Goal: Task Accomplishment & Management: Manage account settings

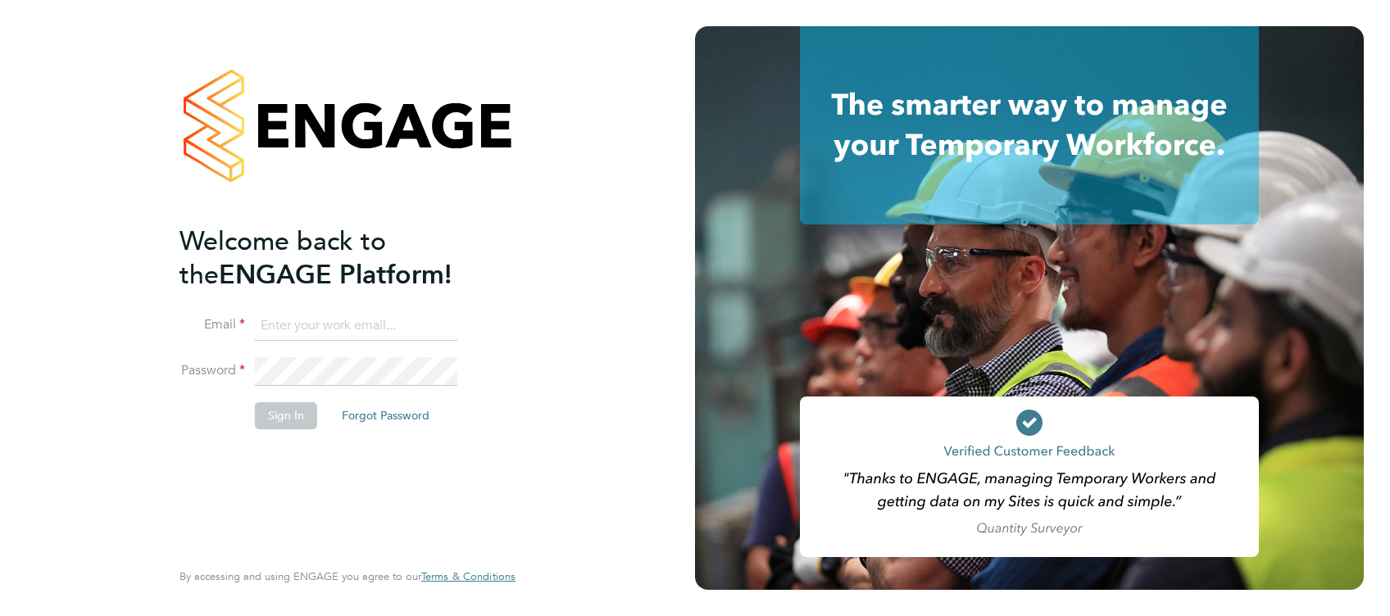
type input "jonathan.convery@countrysidepartnerships.com"
click at [305, 412] on button "Sign In" at bounding box center [286, 415] width 62 height 26
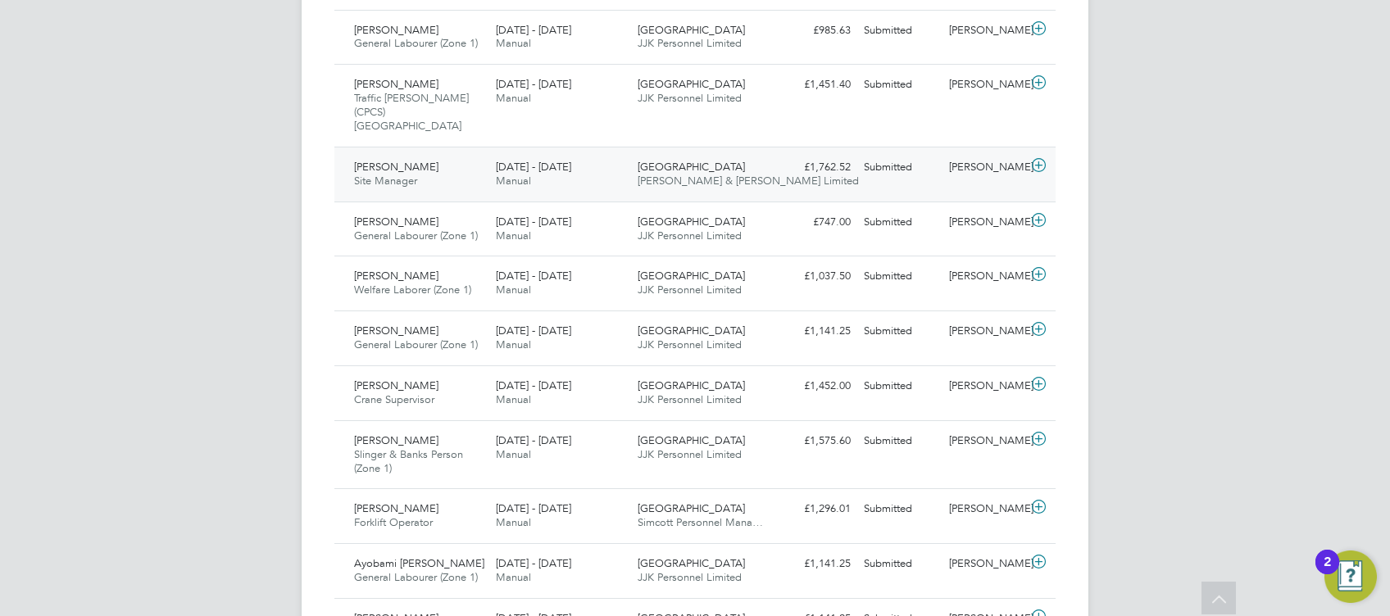
click at [459, 164] on div "[PERSON_NAME] Site Manager [DATE] - [DATE]" at bounding box center [419, 174] width 142 height 41
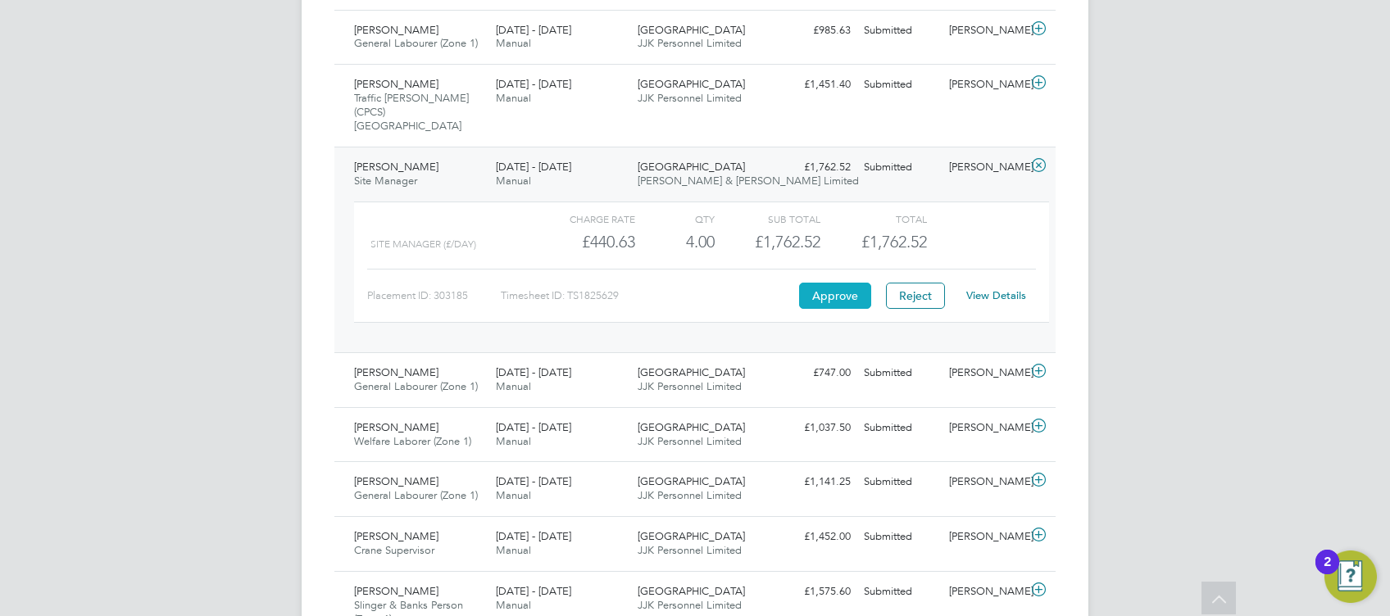
click at [843, 283] on button "Approve" at bounding box center [835, 296] width 72 height 26
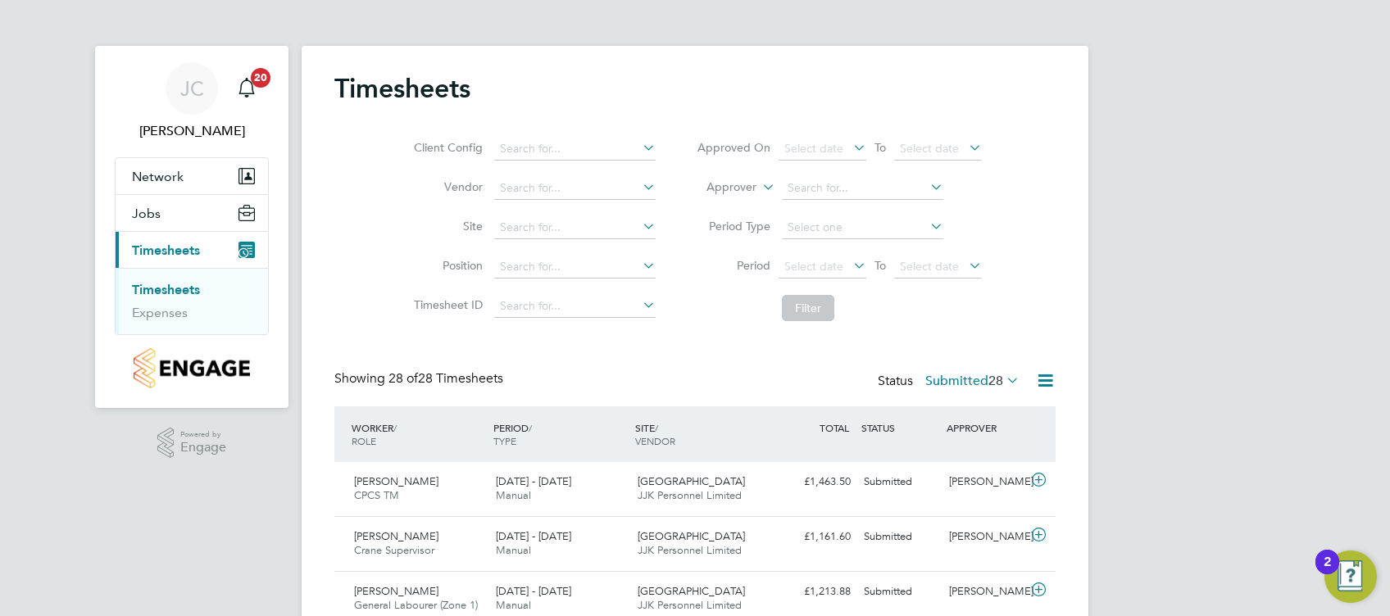
click at [182, 286] on link "Timesheets" at bounding box center [166, 290] width 68 height 16
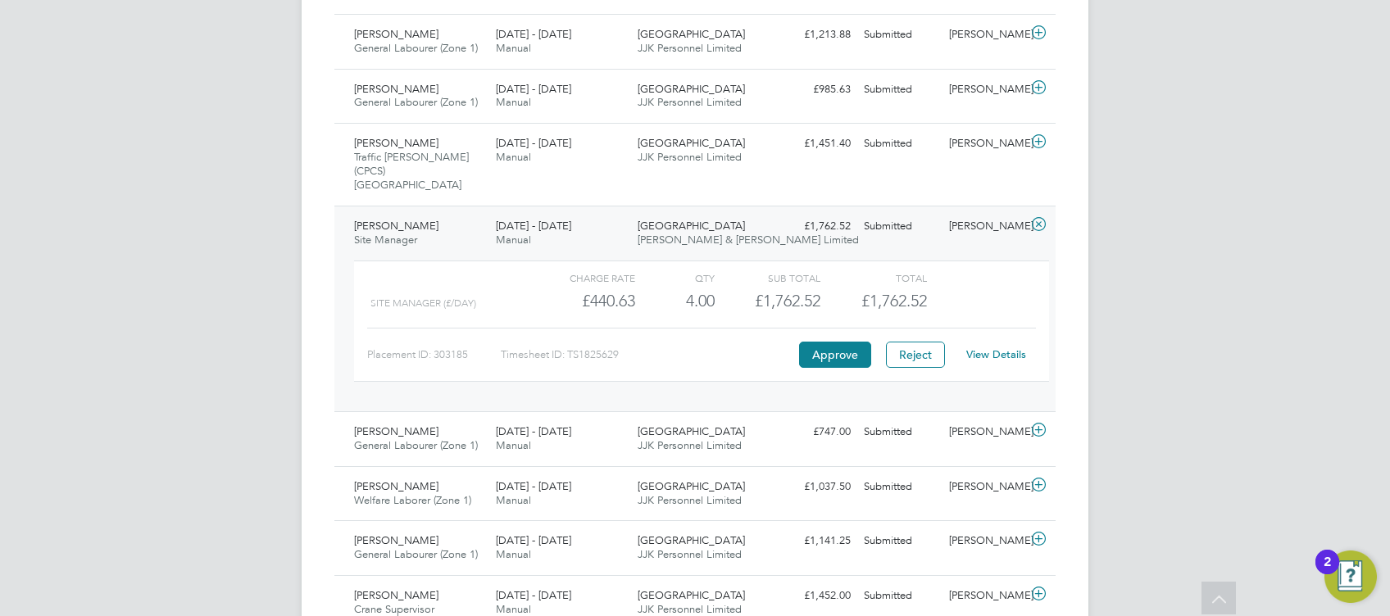
scroll to position [546, 0]
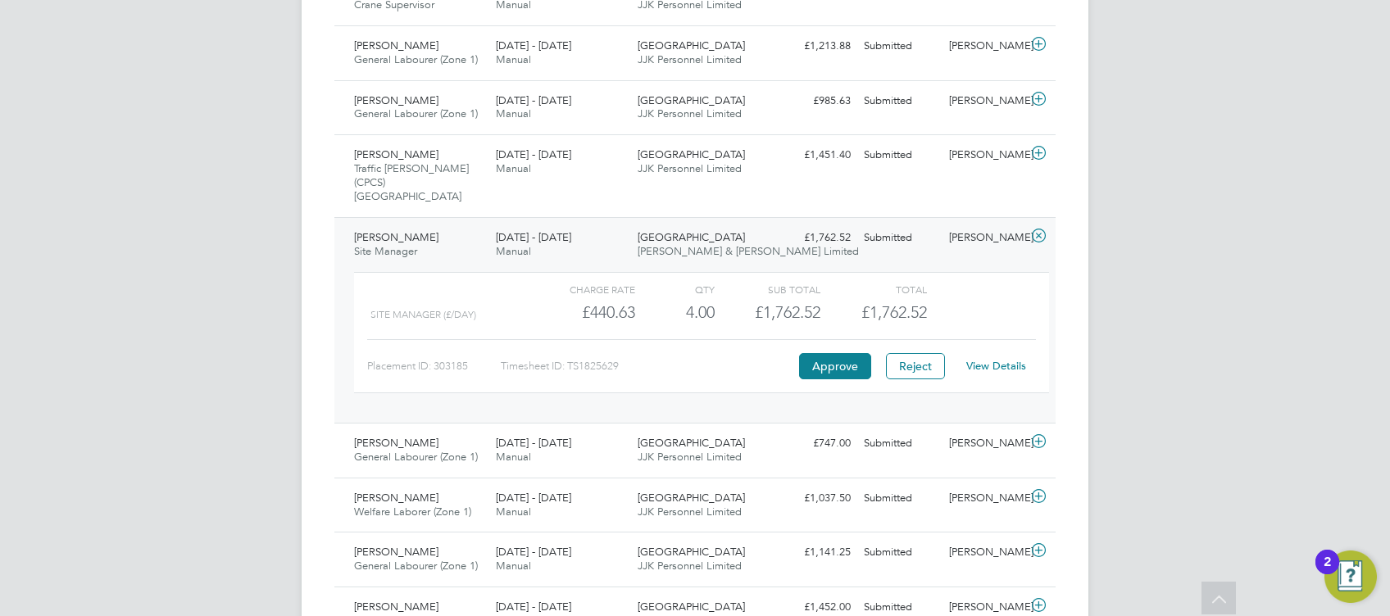
click at [1041, 230] on icon at bounding box center [1039, 236] width 20 height 13
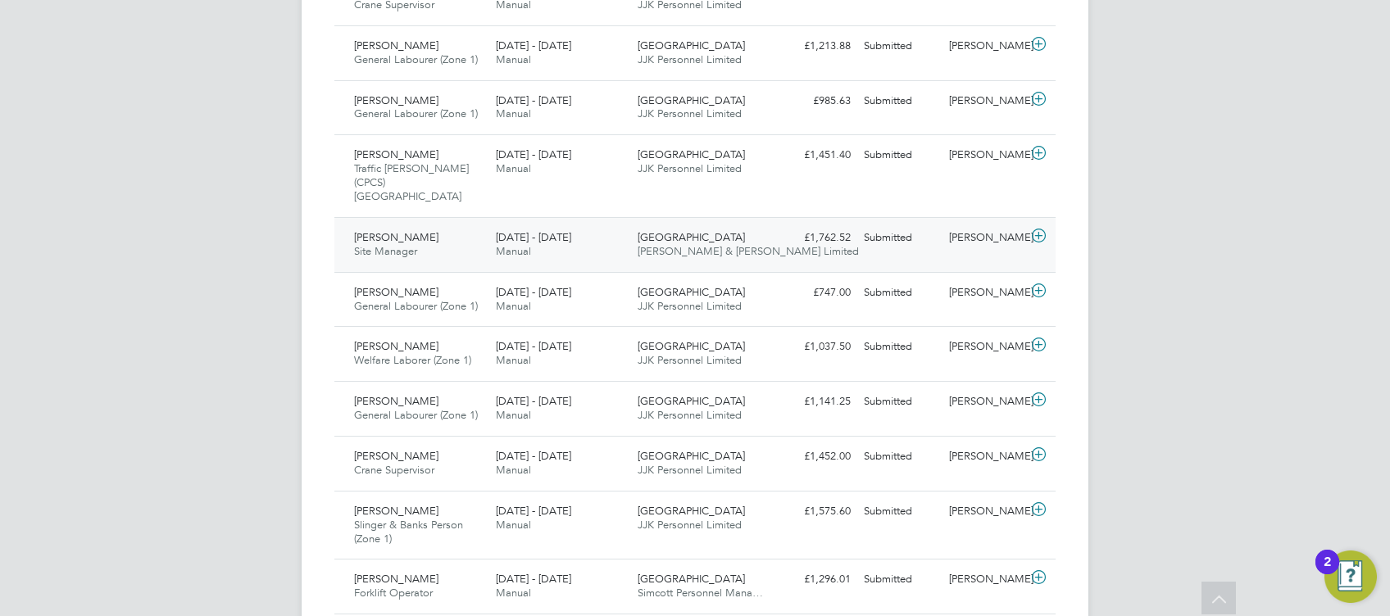
click at [1043, 230] on icon at bounding box center [1039, 236] width 20 height 13
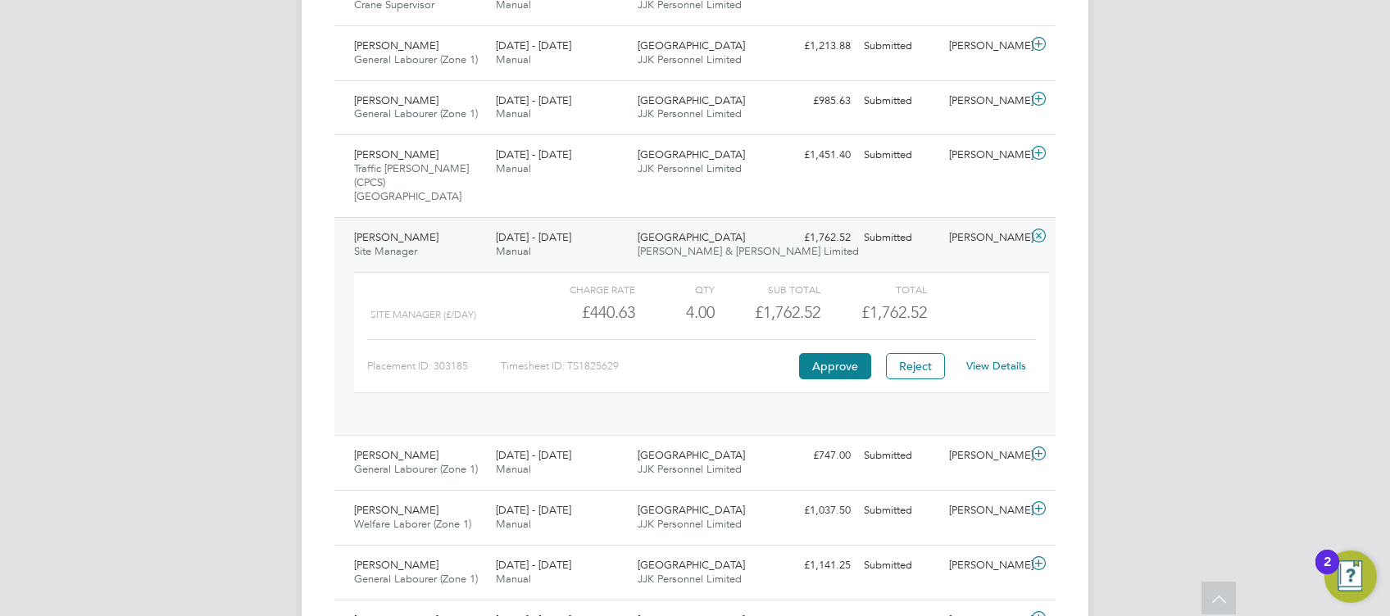
scroll to position [28, 160]
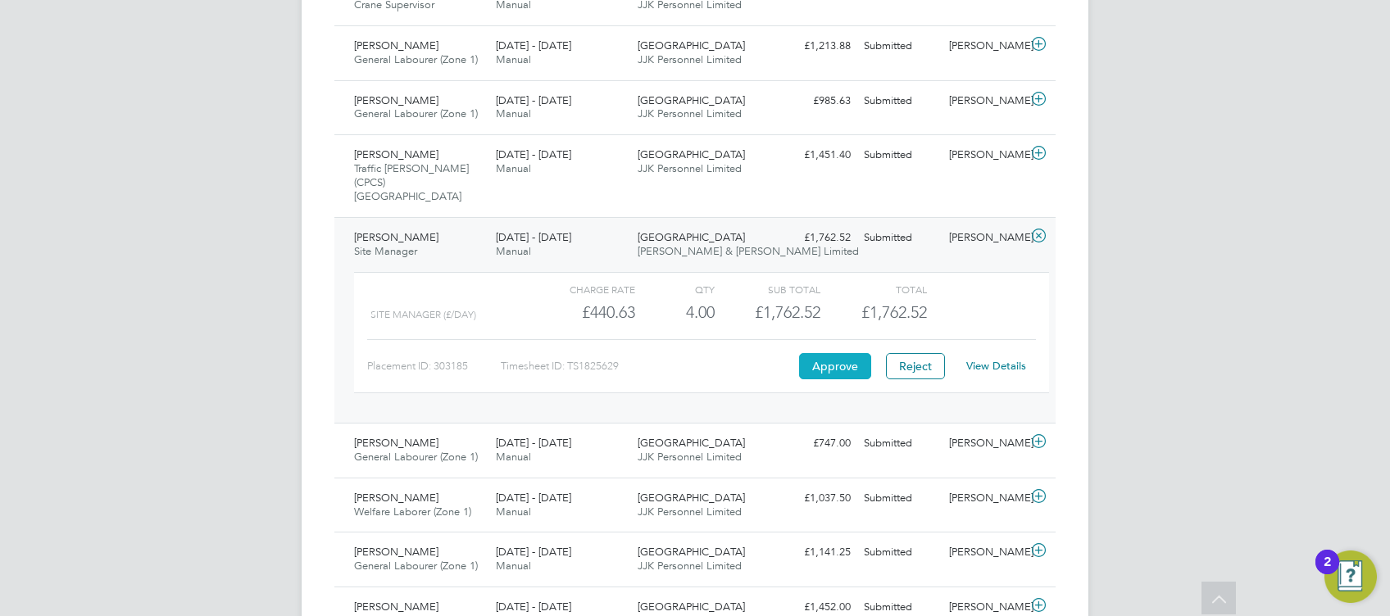
click at [850, 359] on button "Approve" at bounding box center [835, 366] width 72 height 26
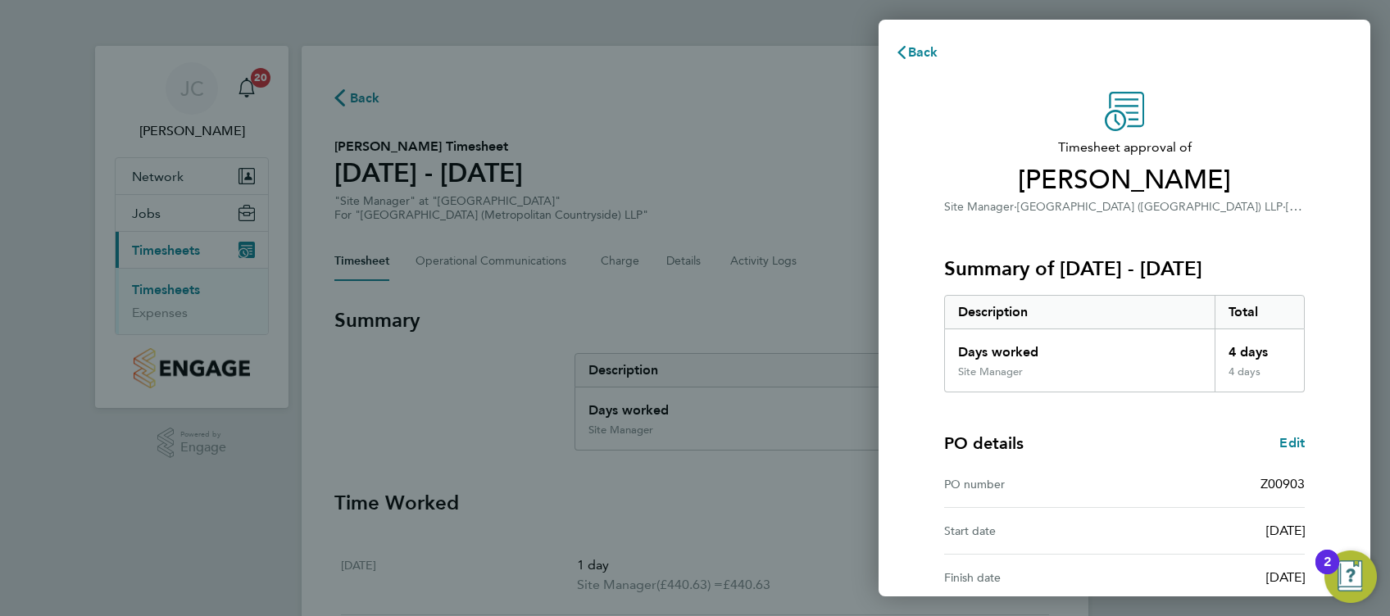
scroll to position [168, 0]
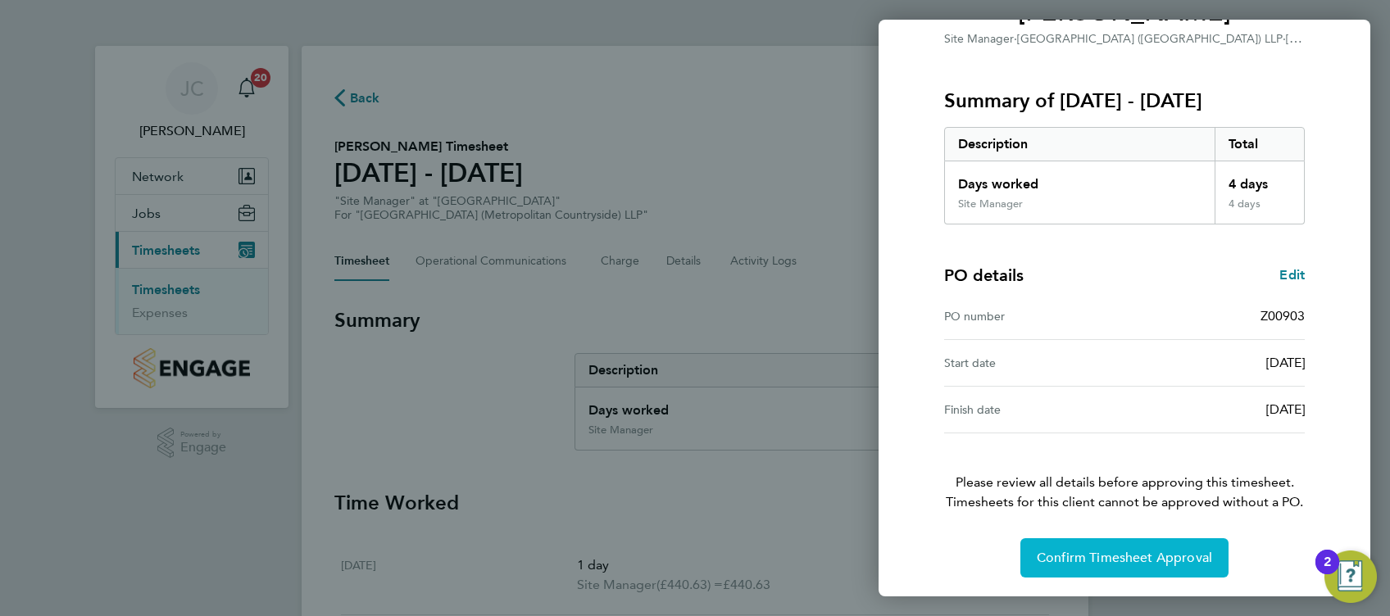
click at [1125, 551] on span "Confirm Timesheet Approval" at bounding box center [1124, 558] width 175 height 16
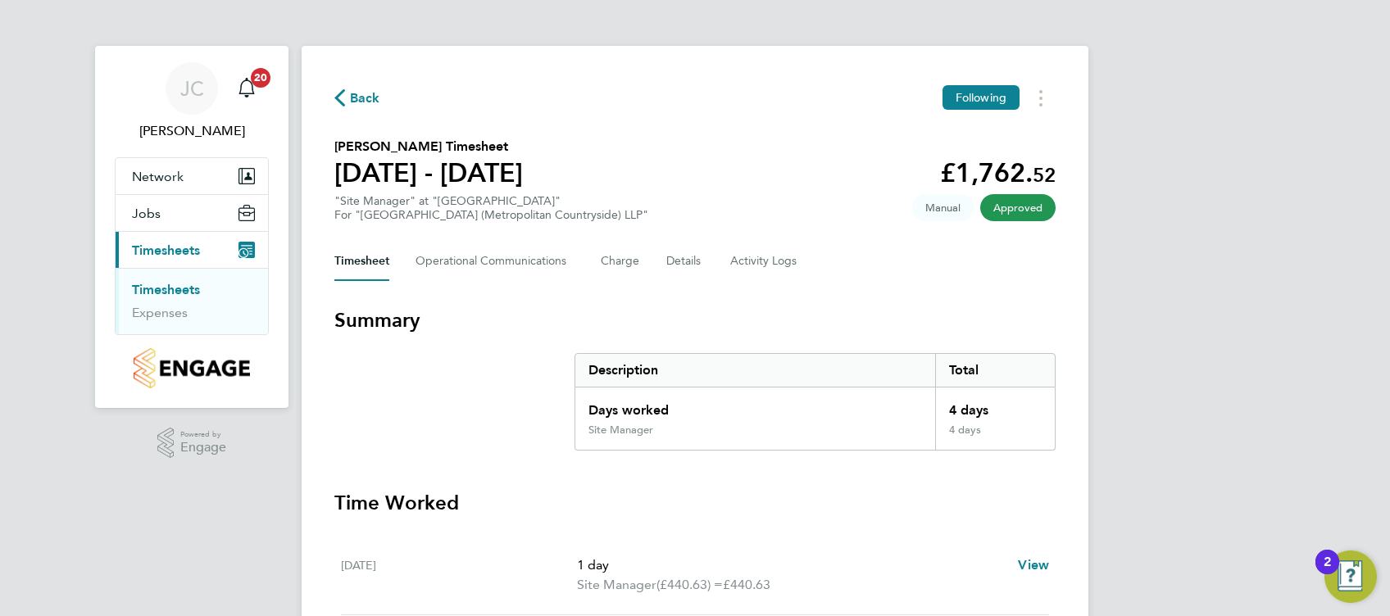
click at [181, 289] on link "Timesheets" at bounding box center [166, 290] width 68 height 16
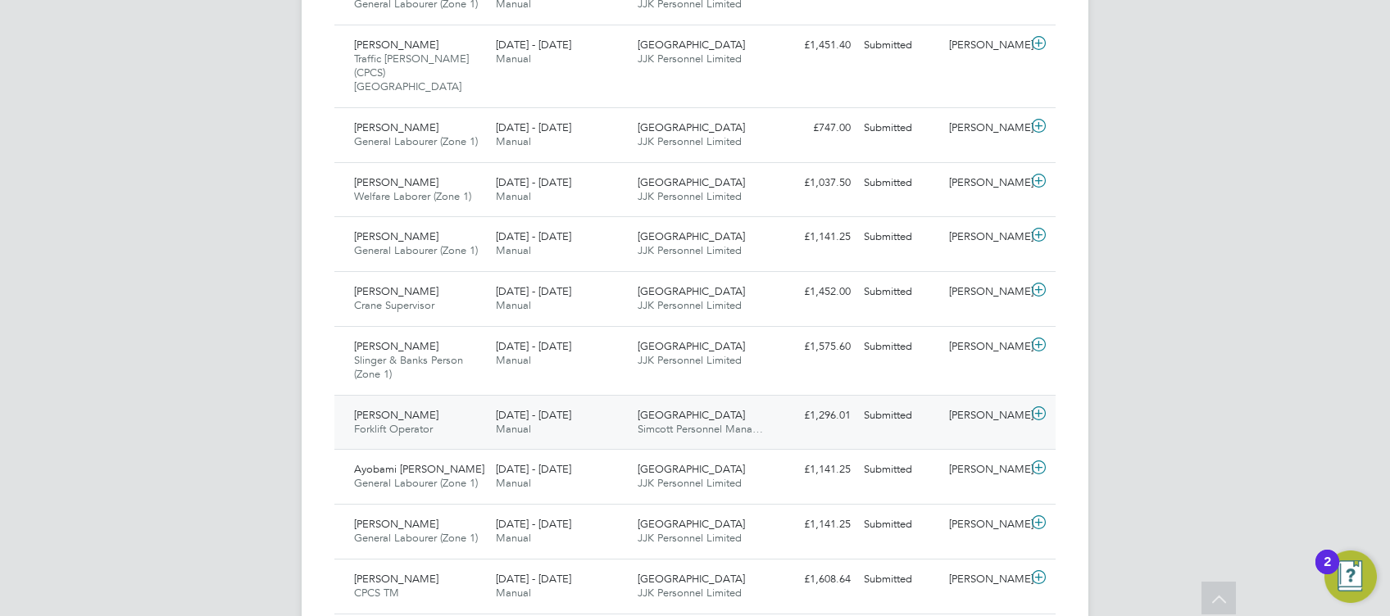
click at [742, 422] on span "Simcott Personnel Mana…" at bounding box center [700, 429] width 125 height 14
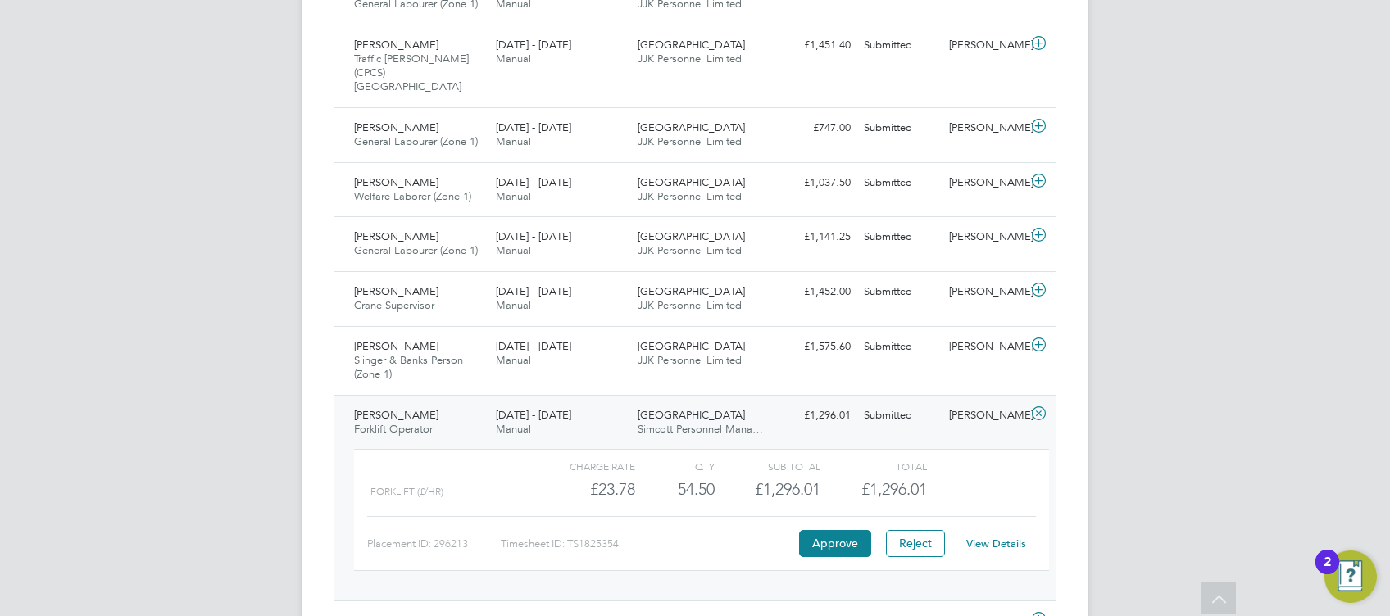
click at [991, 537] on link "View Details" at bounding box center [996, 544] width 60 height 14
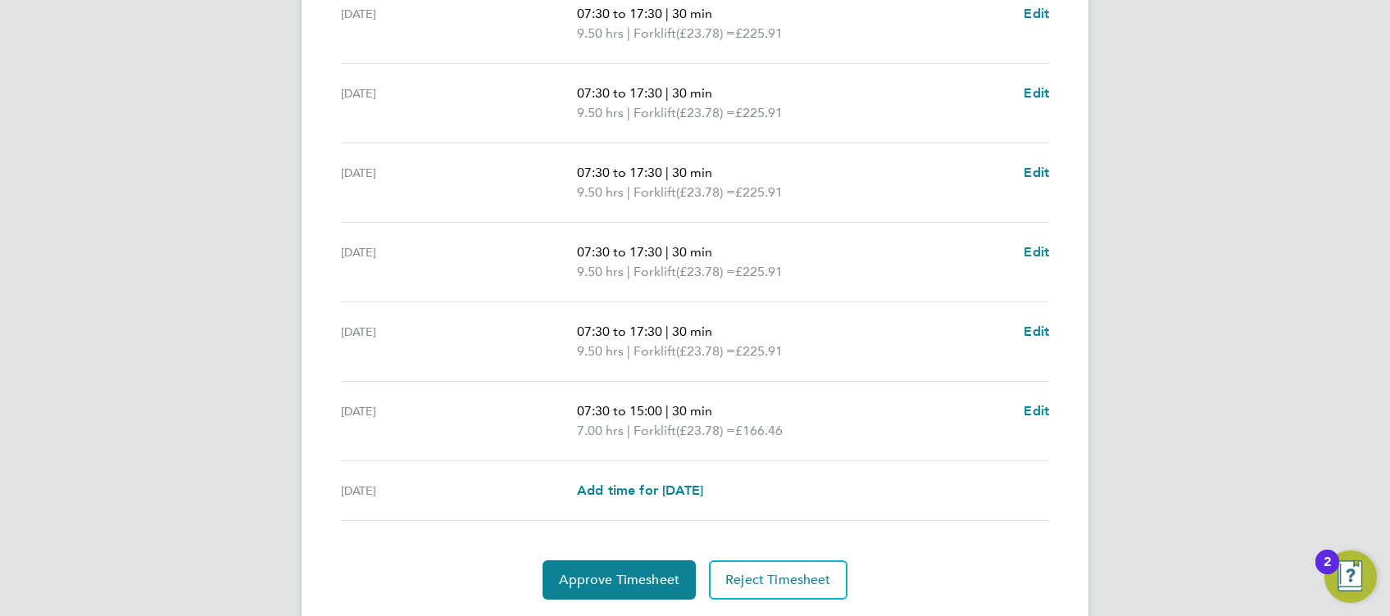
scroll to position [598, 0]
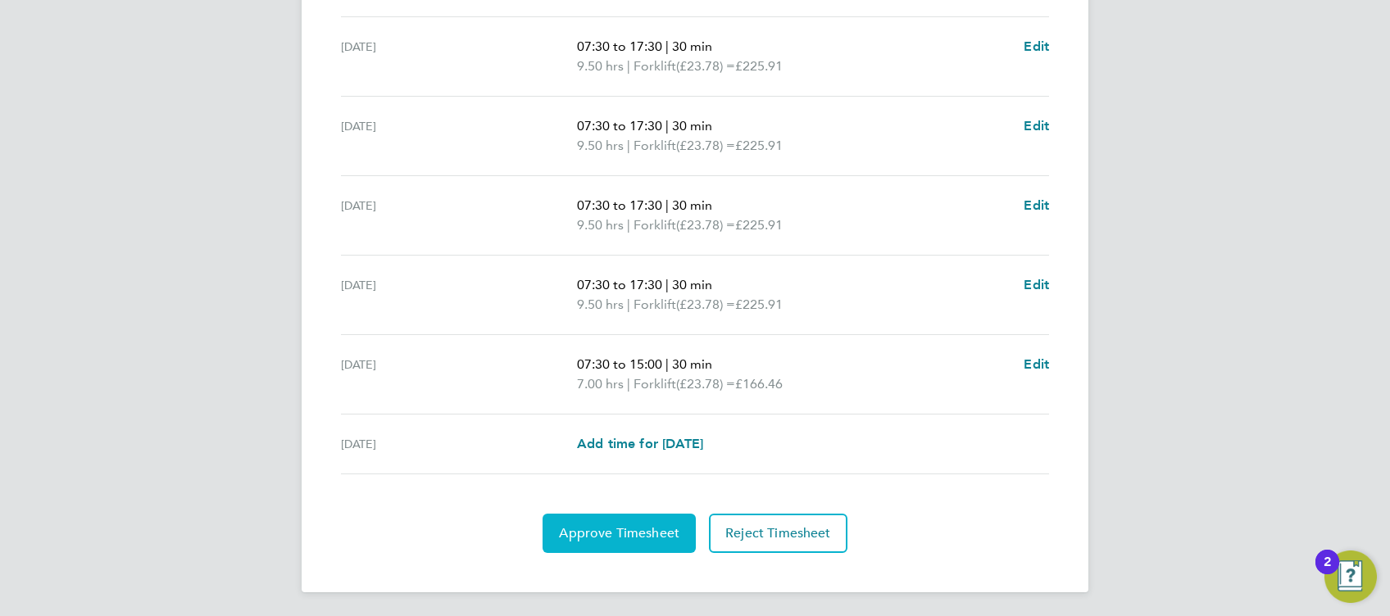
click at [637, 529] on span "Approve Timesheet" at bounding box center [619, 533] width 120 height 16
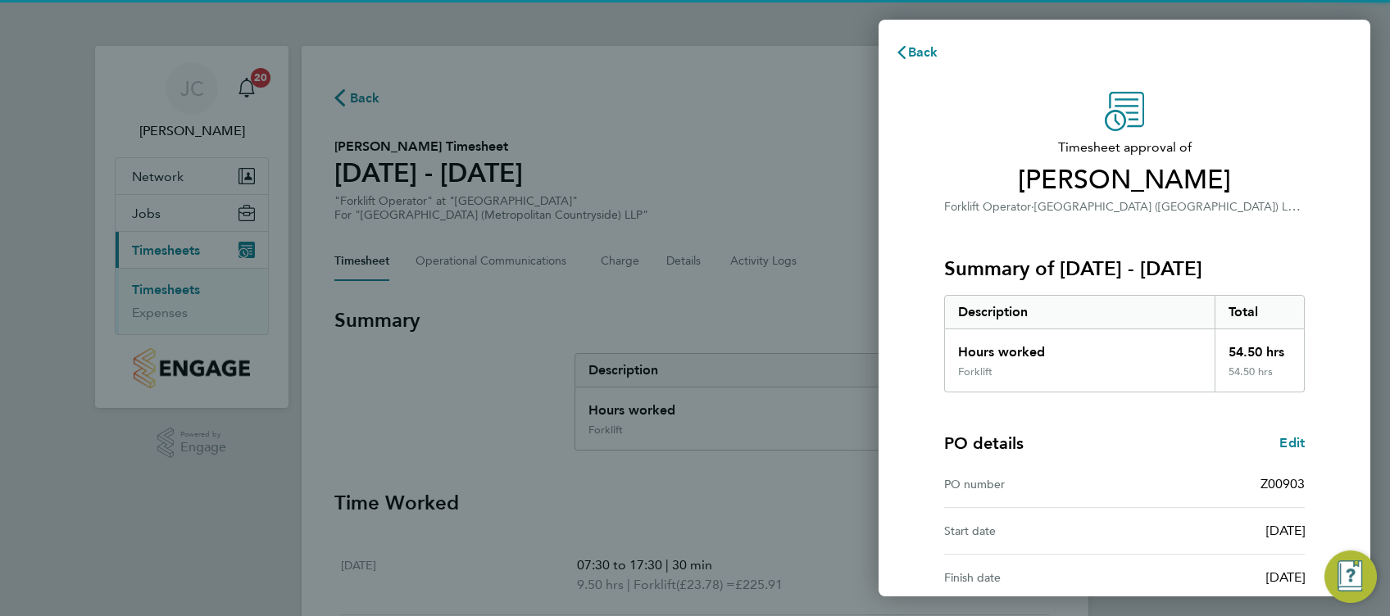
scroll to position [168, 0]
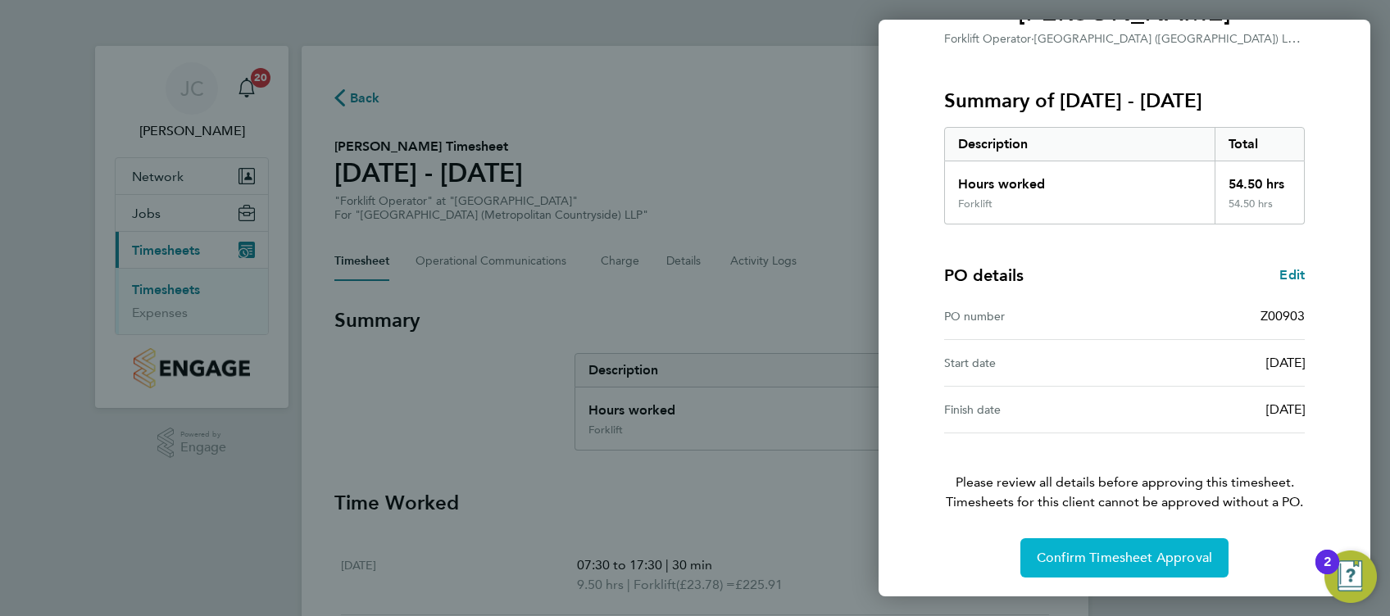
click at [1202, 546] on button "Confirm Timesheet Approval" at bounding box center [1125, 558] width 208 height 39
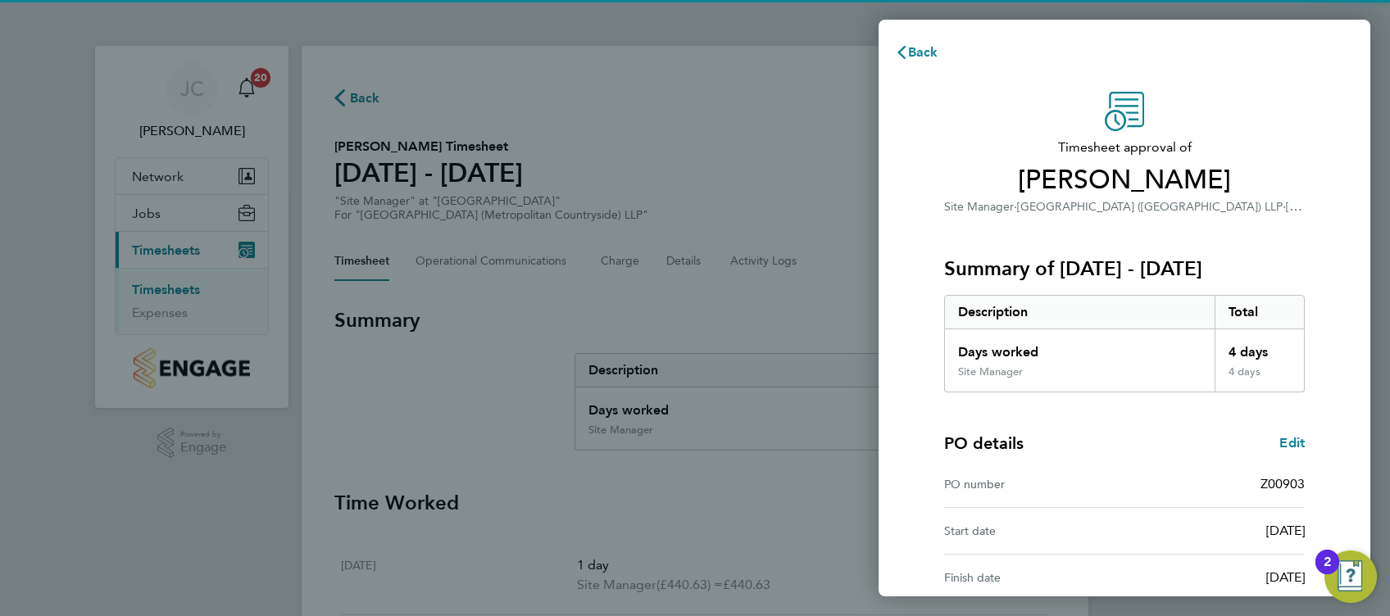
scroll to position [168, 0]
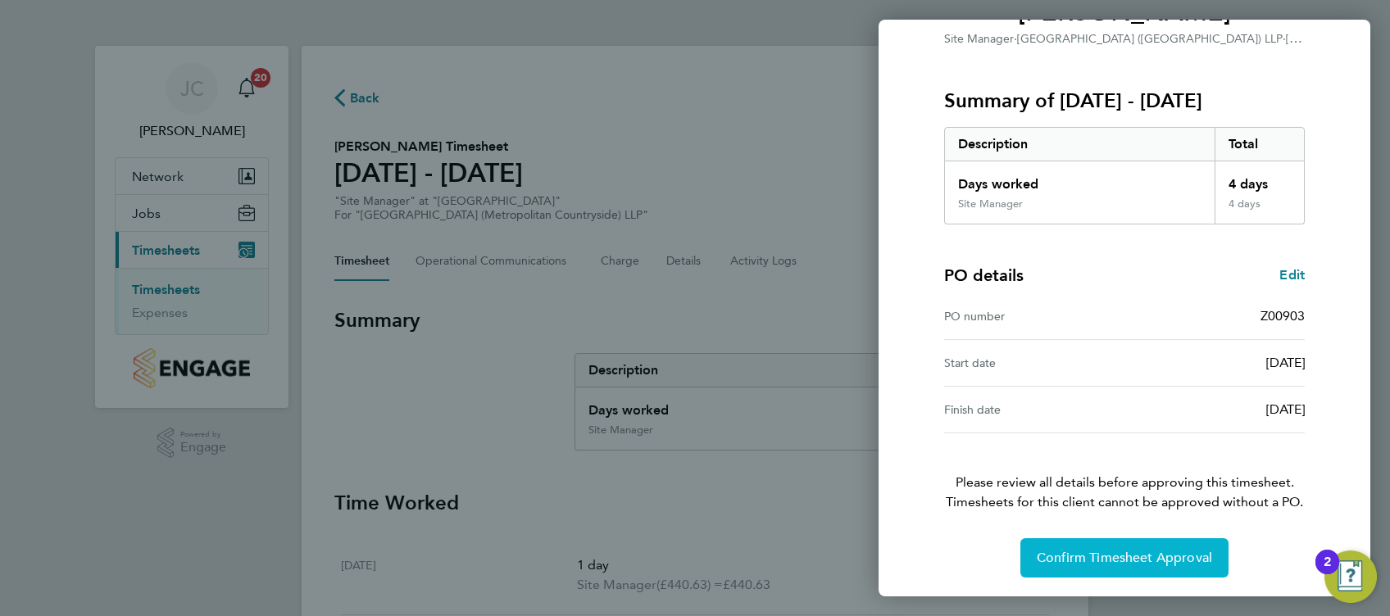
click at [1067, 552] on span "Confirm Timesheet Approval" at bounding box center [1124, 558] width 175 height 16
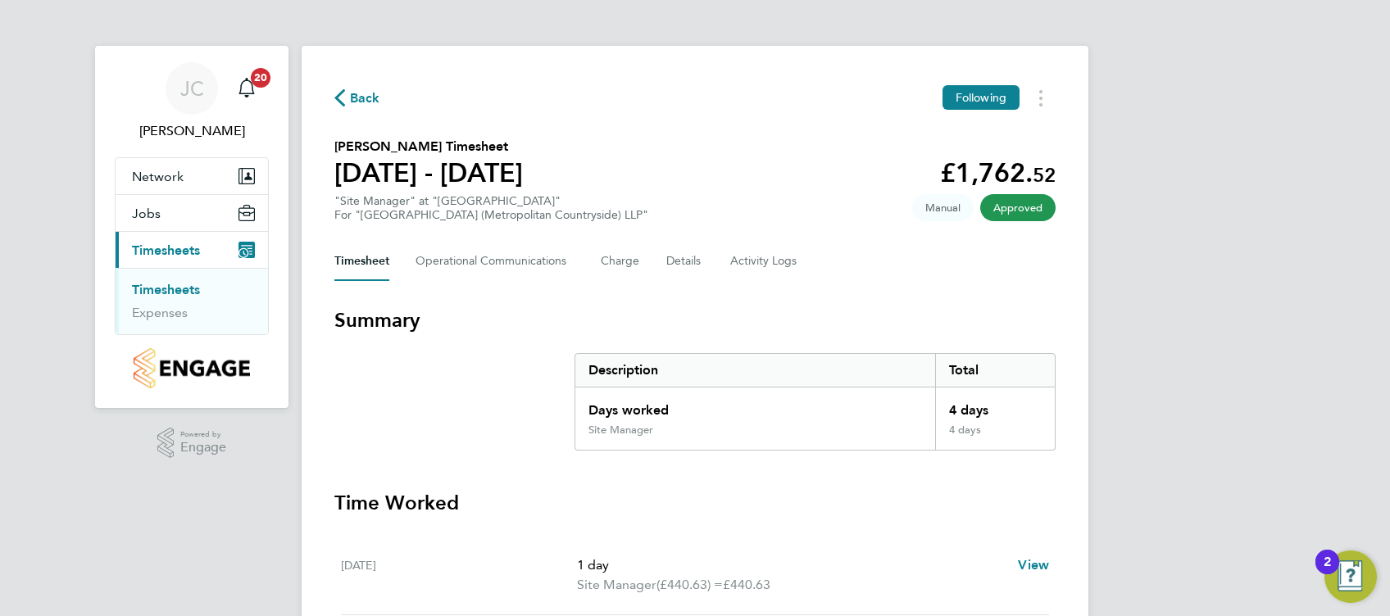
click at [180, 284] on link "Timesheets" at bounding box center [166, 290] width 68 height 16
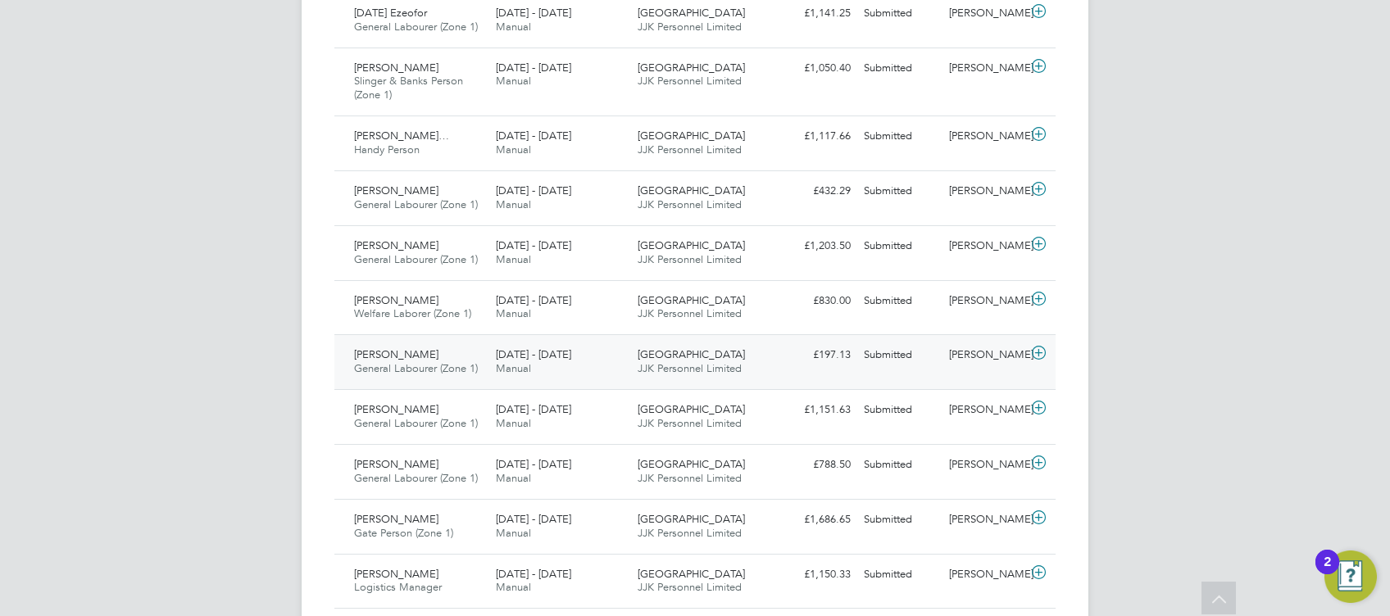
scroll to position [1380, 0]
